Goal: Task Accomplishment & Management: Manage account settings

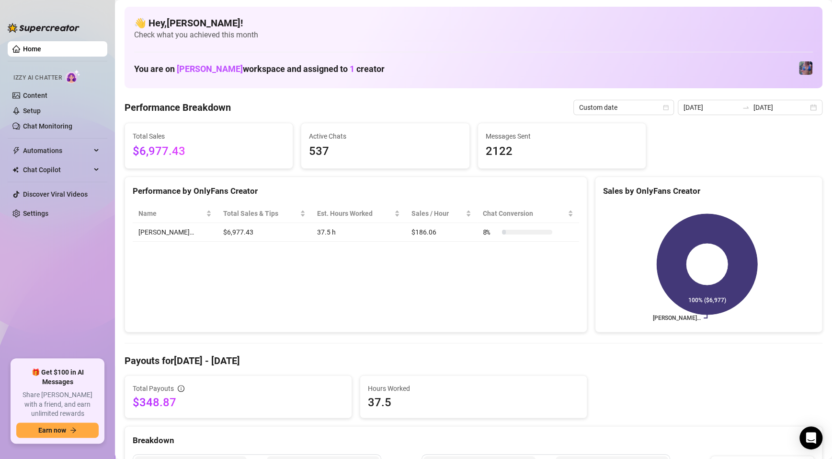
click at [41, 209] on link "Settings" at bounding box center [35, 213] width 25 height 8
